Goal: Task Accomplishment & Management: Manage account settings

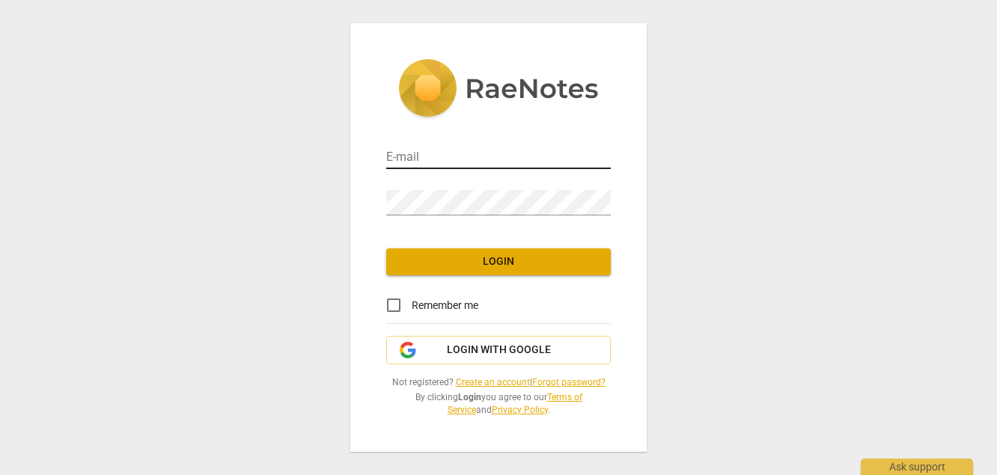
click at [477, 147] on input "email" at bounding box center [498, 158] width 225 height 22
type input "[PERSON_NAME][EMAIL_ADDRESS][DOMAIN_NAME]"
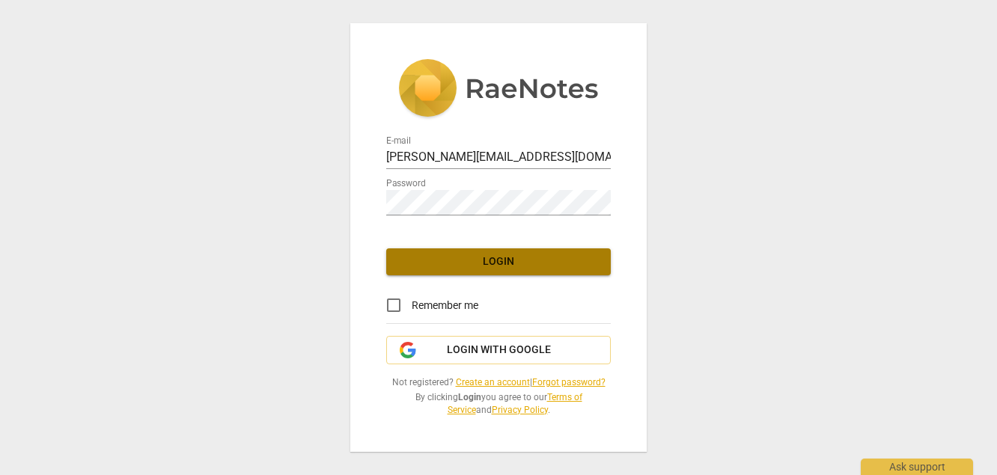
click at [535, 254] on span "Login" at bounding box center [498, 261] width 201 height 15
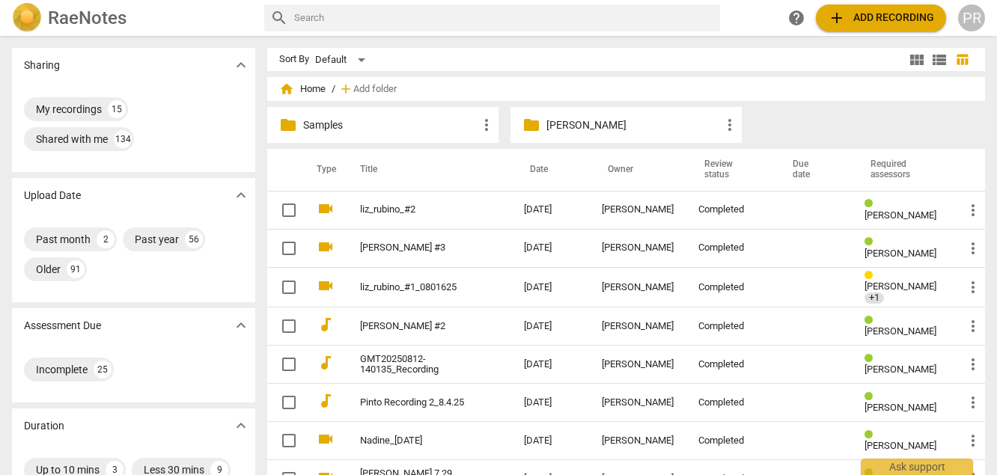
click at [980, 13] on div "PR" at bounding box center [971, 17] width 27 height 27
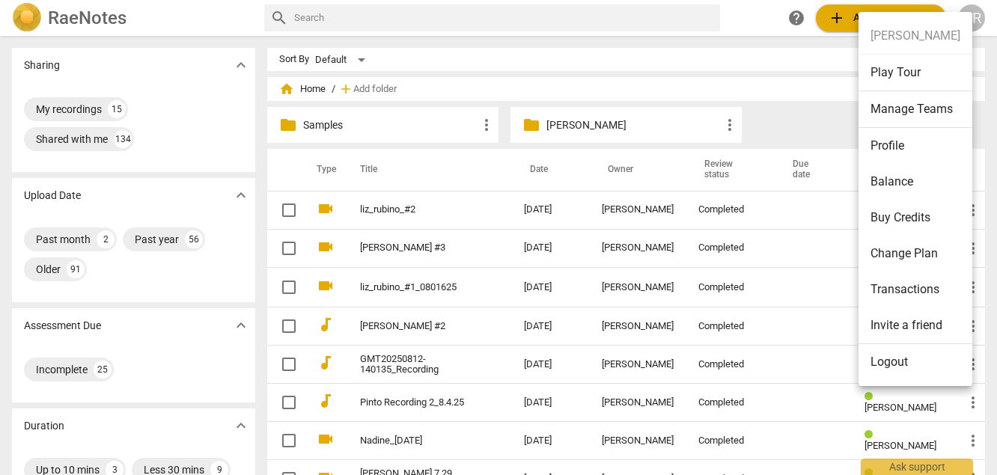
click at [911, 109] on li "Manage Teams" at bounding box center [915, 109] width 114 height 37
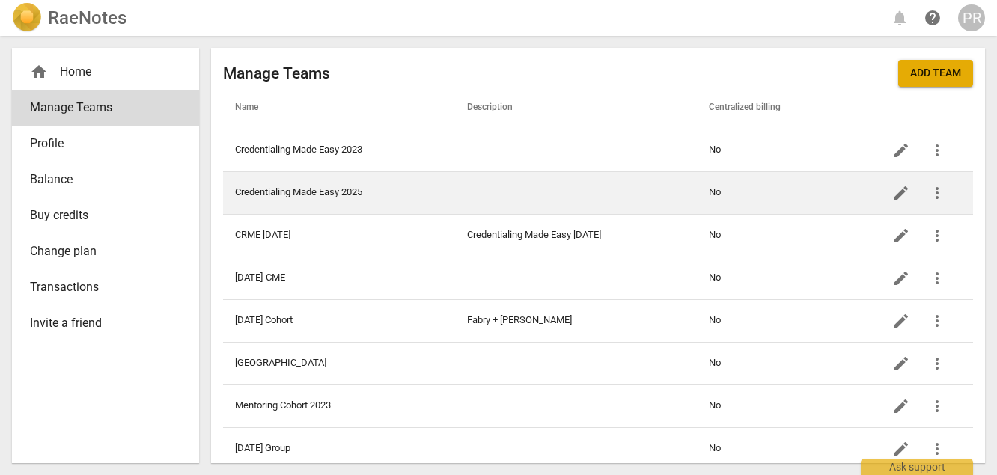
click at [626, 188] on td at bounding box center [576, 192] width 242 height 43
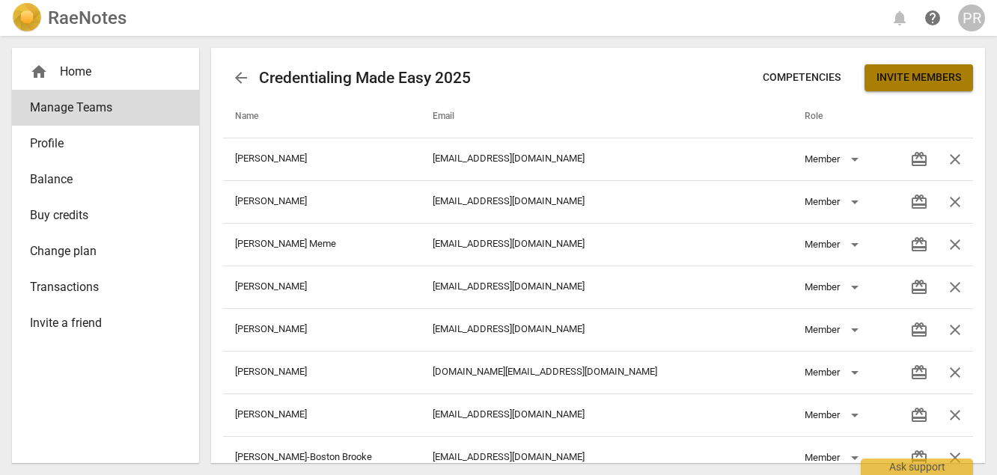
click at [893, 70] on span "Invite members" at bounding box center [918, 77] width 85 height 15
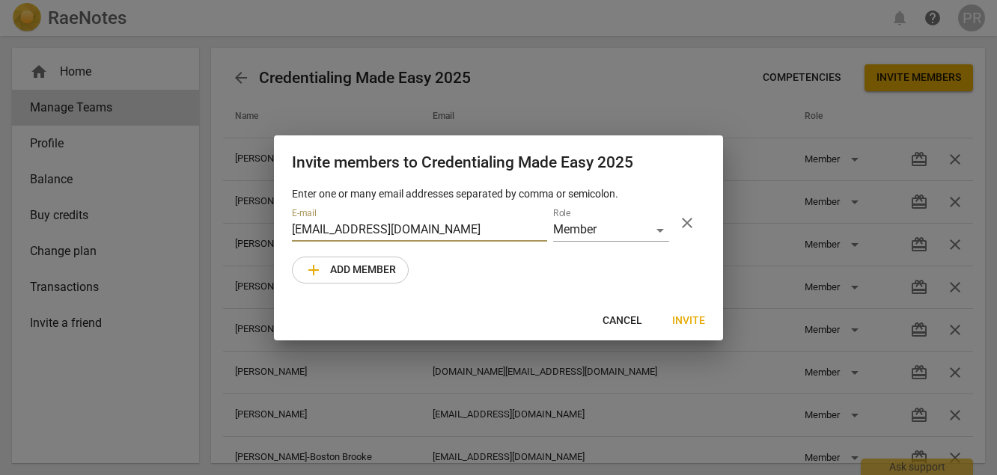
type input "[EMAIL_ADDRESS][DOMAIN_NAME]"
click at [684, 329] on span "Invite" at bounding box center [688, 321] width 33 height 15
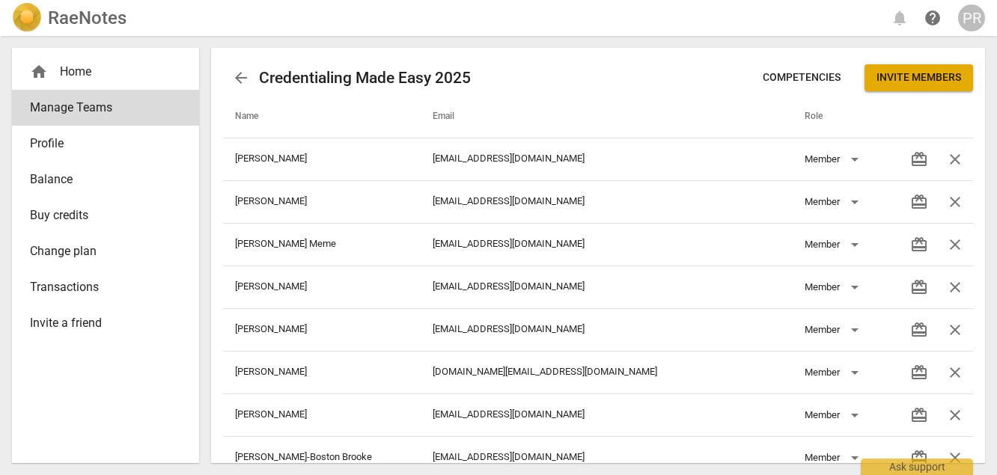
click at [245, 75] on span "arrow_back" at bounding box center [241, 78] width 18 height 18
